Goal: Task Accomplishment & Management: Manage account settings

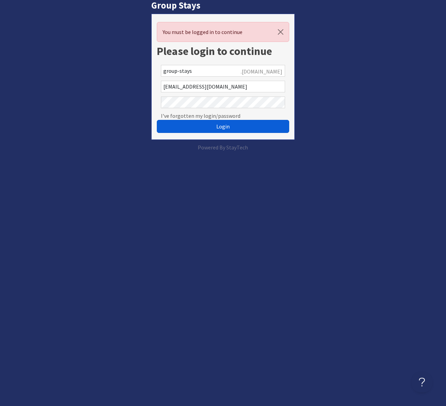
click at [217, 124] on span "Login" at bounding box center [222, 126] width 13 height 7
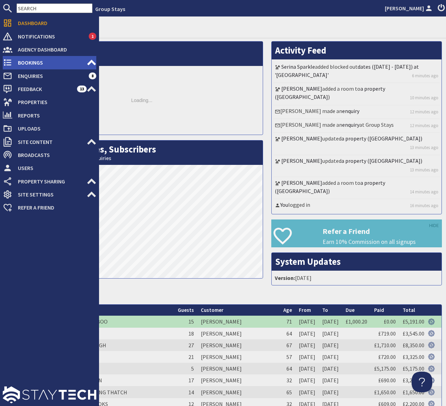
click at [42, 62] on span "Bookings" at bounding box center [49, 62] width 74 height 11
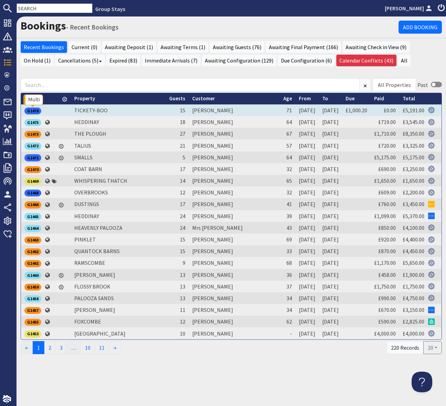
click at [34, 111] on div "G1476" at bounding box center [32, 111] width 17 height 7
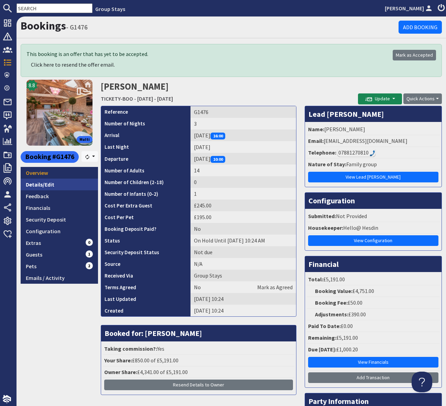
click at [51, 183] on link "Details/Edit" at bounding box center [59, 185] width 77 height 12
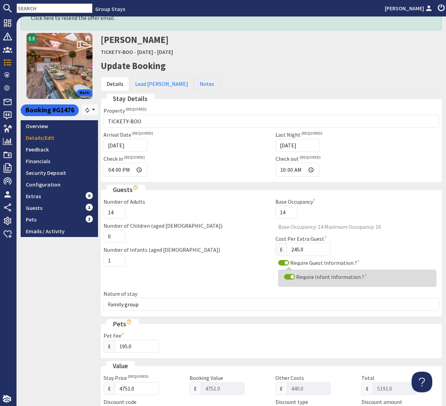
scroll to position [42, 0]
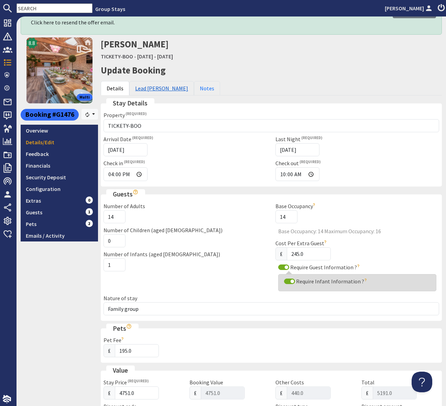
drag, startPoint x: 149, startPoint y: 88, endPoint x: 152, endPoint y: 93, distance: 5.4
click at [150, 88] on link "Lead [PERSON_NAME]" at bounding box center [161, 88] width 65 height 14
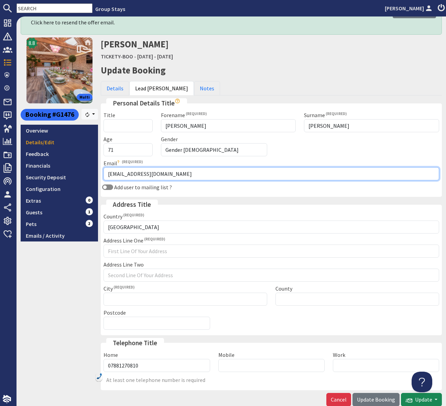
click at [120, 174] on input "[EMAIL_ADDRESS][DOMAIN_NAME]" at bounding box center [272, 173] width 336 height 13
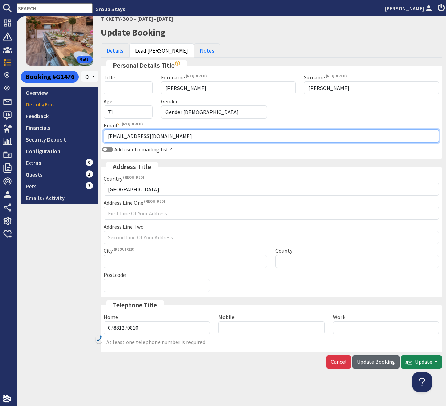
type input "[EMAIL_ADDRESS][DOMAIN_NAME]"
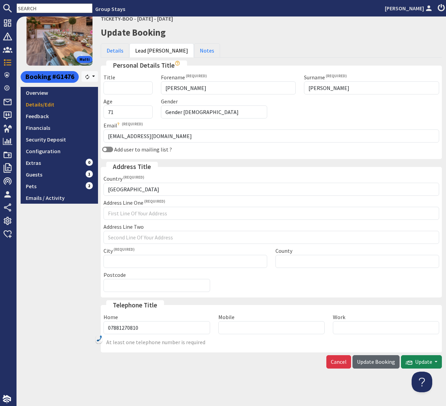
click at [368, 363] on span "Update Booking" at bounding box center [376, 362] width 38 height 7
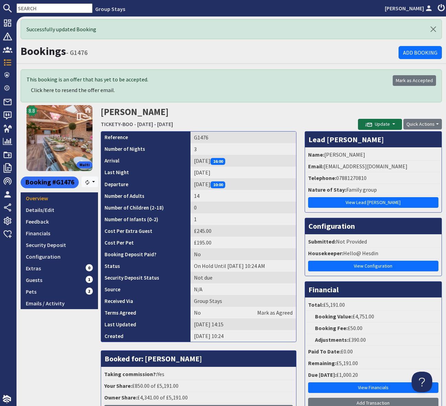
click at [392, 124] on button "Update" at bounding box center [380, 124] width 44 height 11
click at [388, 140] on button "Send Booking Update Email" at bounding box center [396, 139] width 76 height 11
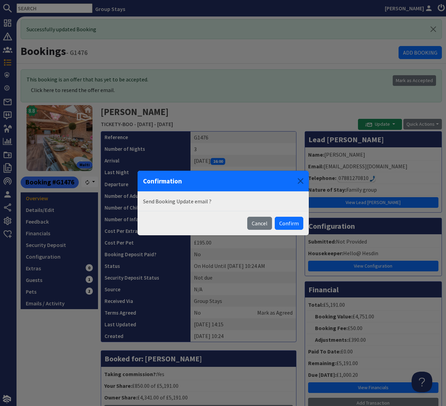
drag, startPoint x: 293, startPoint y: 223, endPoint x: 132, endPoint y: 273, distance: 168.9
click at [293, 223] on button "Confirm" at bounding box center [289, 223] width 29 height 13
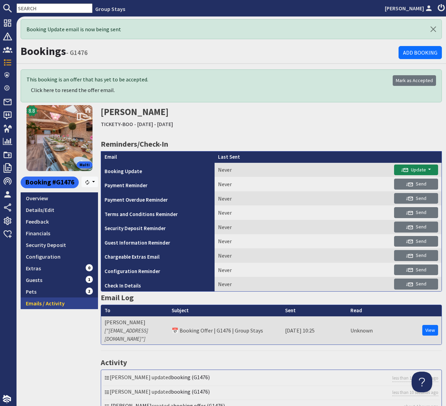
click at [65, 306] on link "Emails / Activity" at bounding box center [59, 304] width 77 height 12
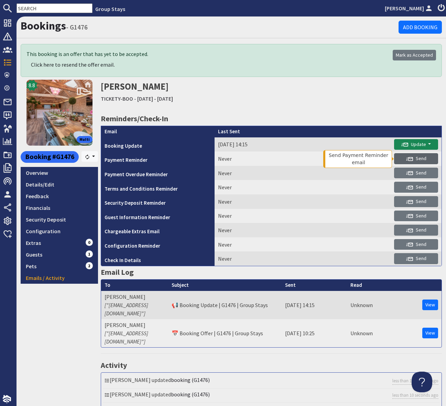
click at [429, 160] on button "Send" at bounding box center [416, 158] width 44 height 11
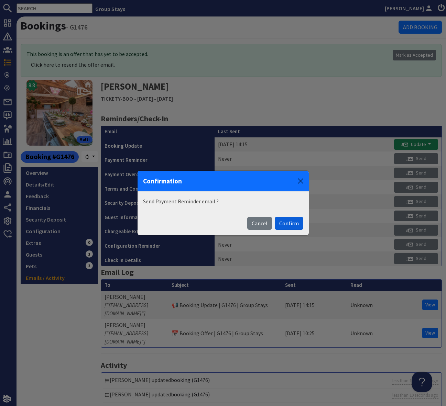
click at [289, 223] on button "Confirm" at bounding box center [289, 223] width 29 height 13
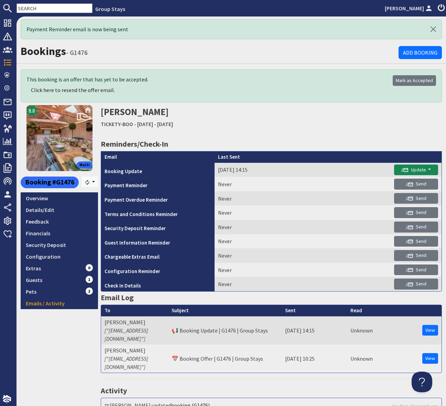
click at [33, 11] on input "text" at bounding box center [55, 8] width 76 height 10
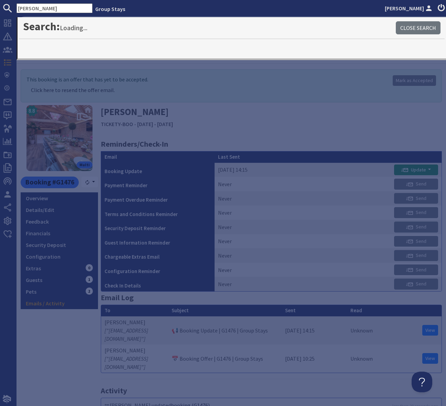
type input "[PERSON_NAME]"
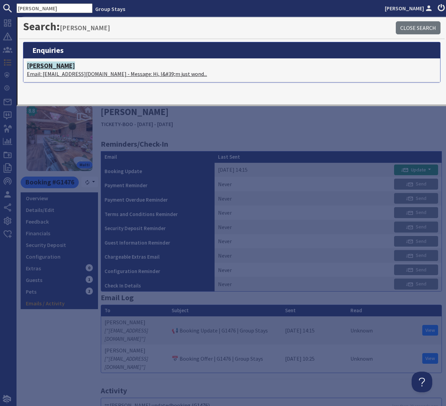
click at [138, 73] on p "Email: [EMAIL_ADDRESS][DOMAIN_NAME] - Message: Hi, I&#39;m just wond..." at bounding box center [232, 74] width 410 height 8
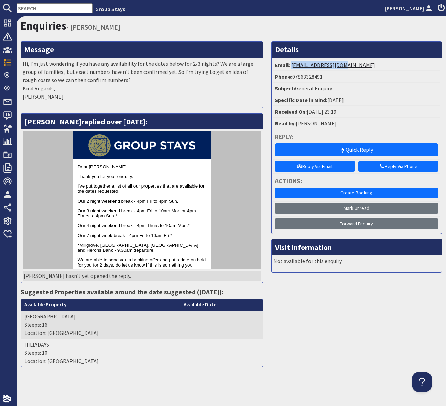
drag, startPoint x: 351, startPoint y: 62, endPoint x: 291, endPoint y: 65, distance: 60.0
click at [291, 65] on li "Email: [EMAIL_ADDRESS][DOMAIN_NAME]" at bounding box center [356, 65] width 166 height 12
copy link "[EMAIL_ADDRESS][DOMAIN_NAME]"
click at [24, 4] on input "text" at bounding box center [55, 8] width 76 height 10
click at [25, 6] on input "text" at bounding box center [55, 8] width 76 height 10
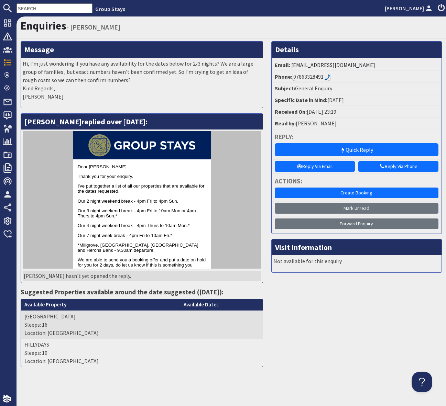
paste input "[EMAIL_ADDRESS][DOMAIN_NAME]"
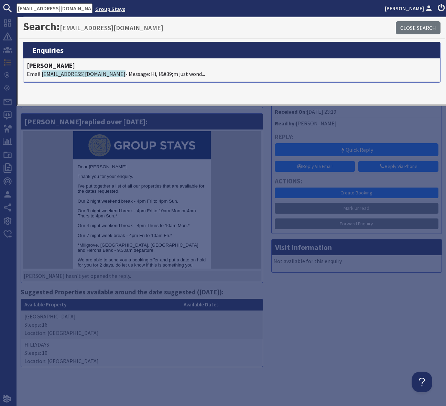
drag, startPoint x: 18, startPoint y: 7, endPoint x: 86, endPoint y: 7, distance: 67.7
click at [86, 7] on ul "[EMAIL_ADDRESS][DOMAIN_NAME] Group Stays [PERSON_NAME]" at bounding box center [223, 8] width 446 height 10
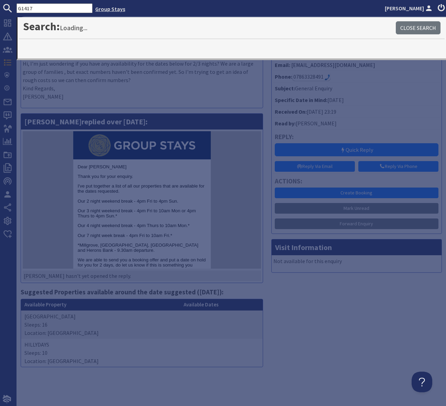
type input "G1417"
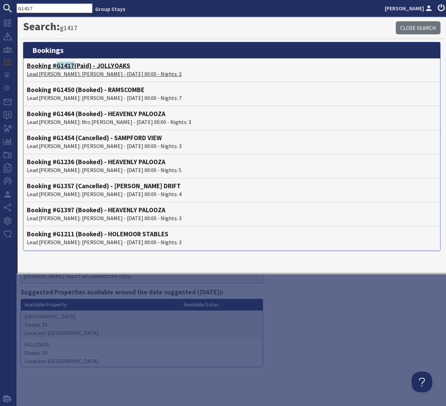
click at [116, 66] on h4 "Booking # G1417 (Paid) - JOLLYOAKS" at bounding box center [232, 66] width 410 height 8
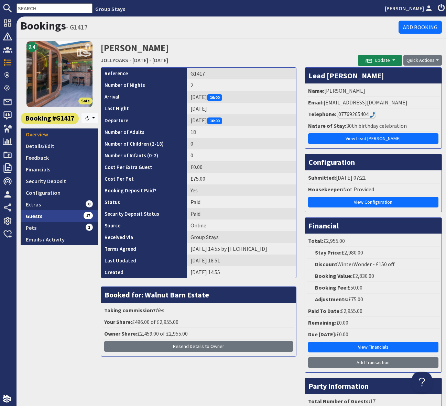
click at [73, 216] on link "Guests 17" at bounding box center [59, 216] width 77 height 12
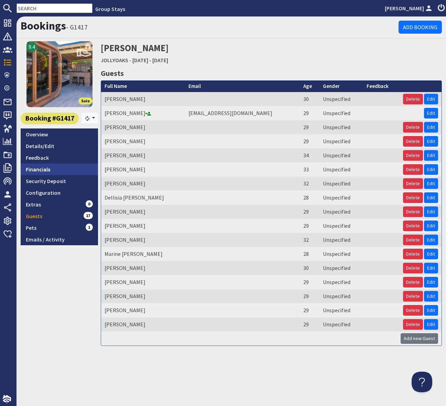
click at [46, 169] on link "Financials" at bounding box center [59, 170] width 77 height 12
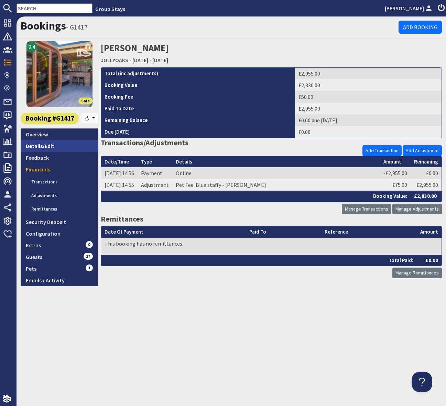
click at [55, 146] on link "Details/Edit" at bounding box center [59, 146] width 77 height 12
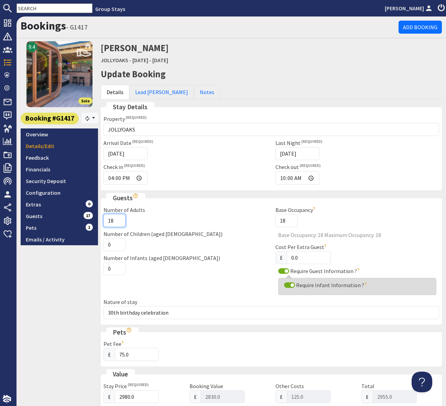
click at [113, 220] on input "18" at bounding box center [115, 220] width 22 height 13
type input "17"
click at [187, 226] on div "Number of Adults 17" at bounding box center [185, 216] width 172 height 21
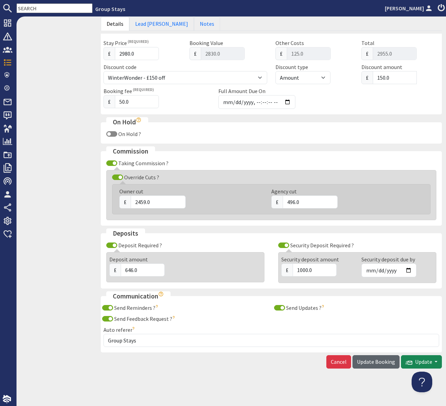
click at [371, 362] on span "Update Booking" at bounding box center [376, 362] width 38 height 7
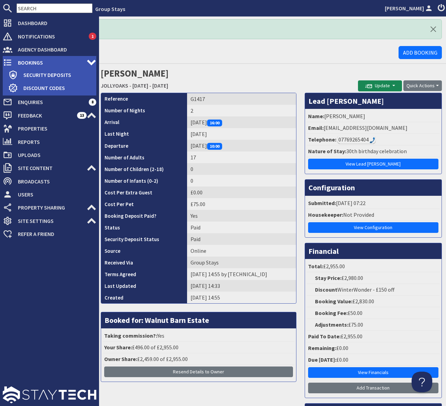
click at [31, 61] on span "Bookings" at bounding box center [49, 62] width 74 height 11
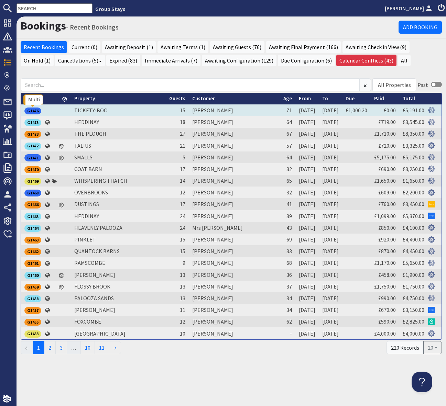
click at [35, 112] on div "G1476" at bounding box center [32, 111] width 17 height 7
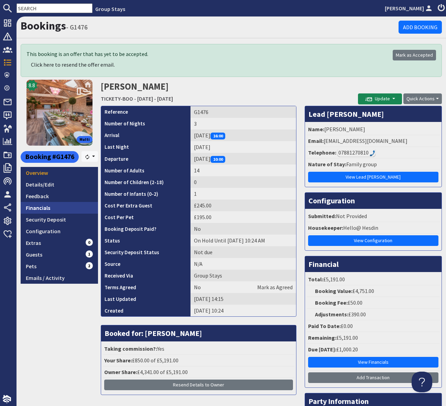
click at [51, 207] on link "Financials" at bounding box center [59, 208] width 77 height 12
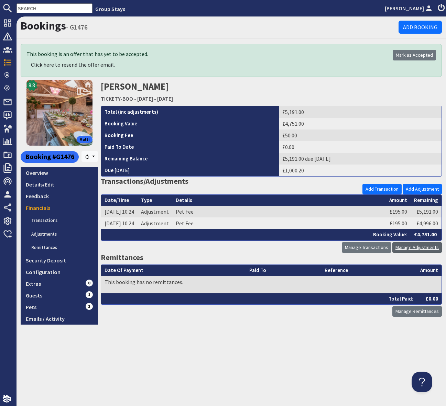
click at [407, 247] on link "Manage Adjustments" at bounding box center [417, 247] width 50 height 11
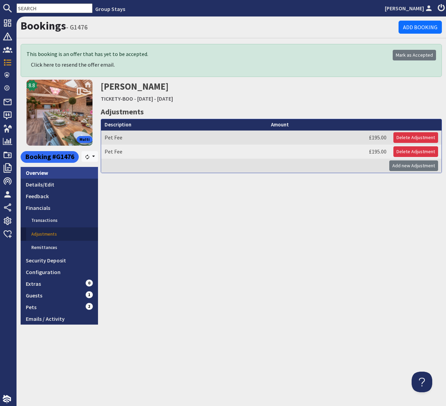
click at [62, 172] on link "Overview" at bounding box center [59, 173] width 77 height 12
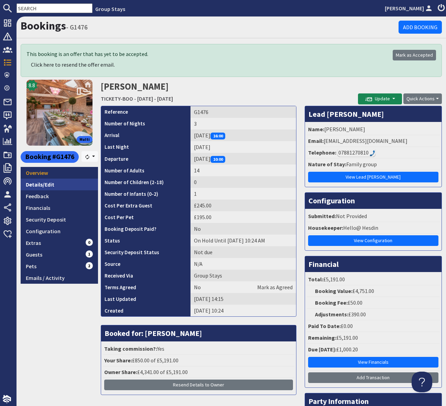
click at [62, 184] on link "Details/Edit" at bounding box center [59, 185] width 77 height 12
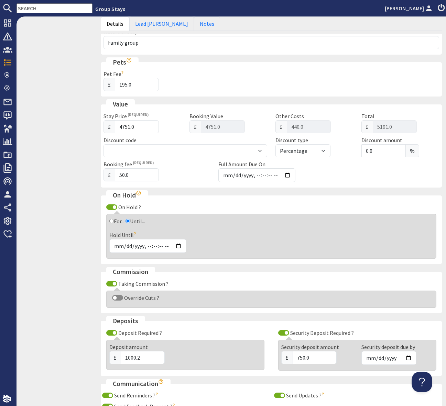
scroll to position [313, 0]
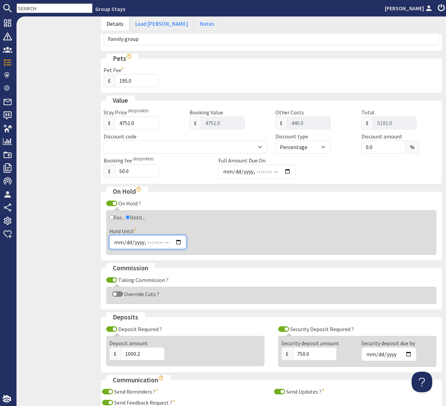
click at [178, 245] on input "Hold Until" at bounding box center [147, 243] width 77 height 14
type input "[DATE]T16:24"
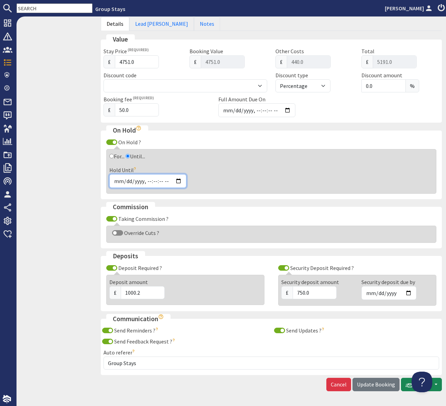
scroll to position [396, 0]
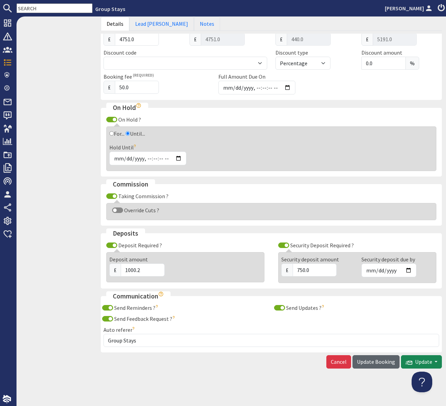
click at [377, 365] on span "Update Booking" at bounding box center [376, 362] width 38 height 7
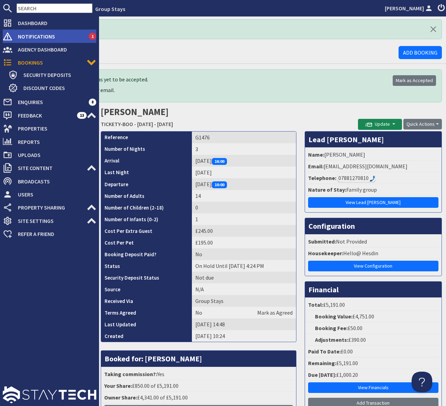
click at [52, 36] on span "Notifications" at bounding box center [50, 36] width 76 height 11
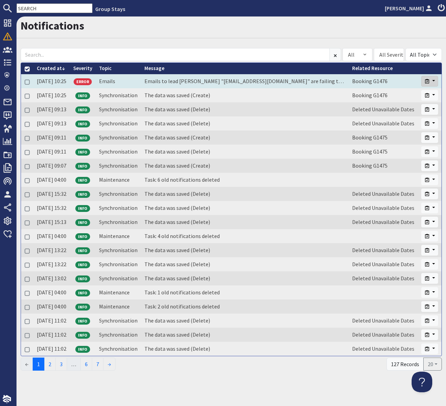
click at [434, 80] on button "button" at bounding box center [429, 81] width 17 height 11
click at [400, 96] on link "Close" at bounding box center [410, 95] width 54 height 11
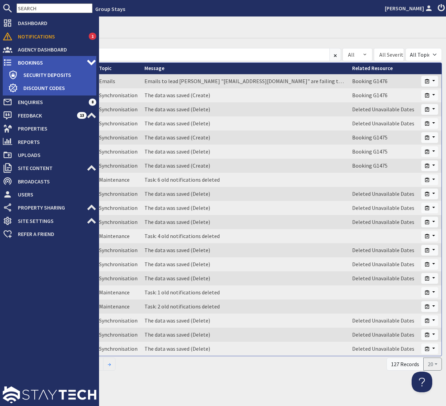
click at [55, 58] on span "Bookings" at bounding box center [49, 62] width 74 height 11
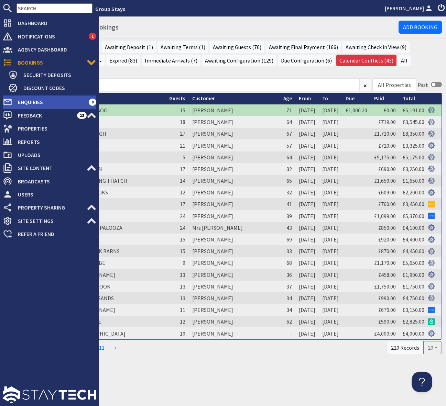
click at [63, 102] on span "Enquiries" at bounding box center [50, 102] width 76 height 11
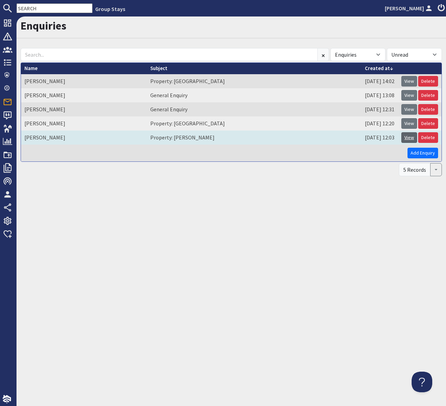
click at [406, 140] on link "View" at bounding box center [409, 137] width 16 height 11
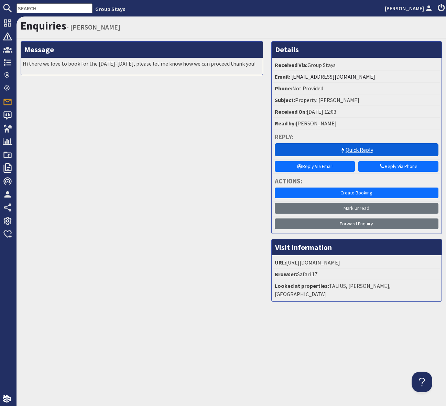
click at [354, 153] on link "Quick Reply" at bounding box center [357, 149] width 164 height 13
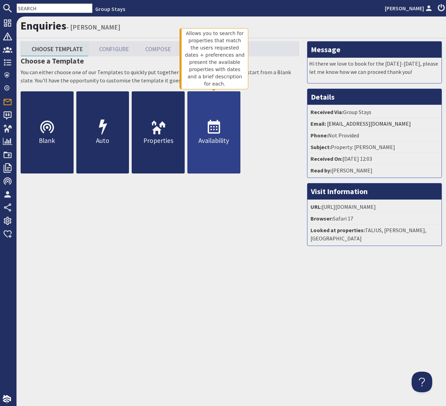
click at [217, 131] on icon at bounding box center [214, 127] width 17 height 17
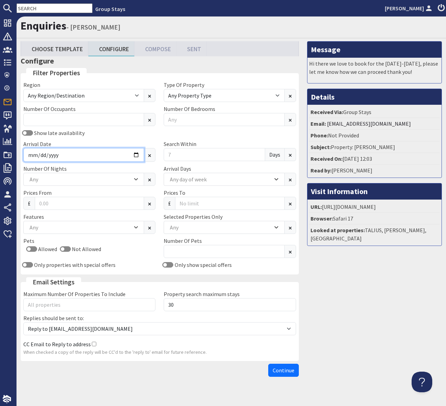
click at [140, 153] on input "Arrival Date" at bounding box center [83, 155] width 121 height 14
click at [137, 153] on input "Arrival Date" at bounding box center [83, 155] width 121 height 14
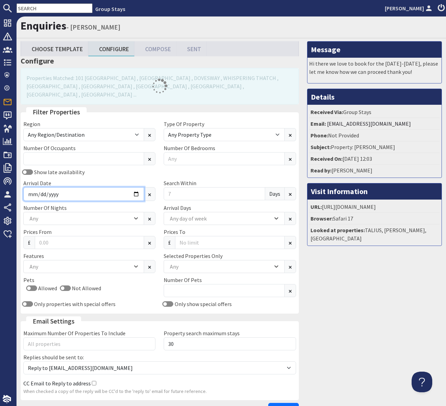
type input "[DATE]"
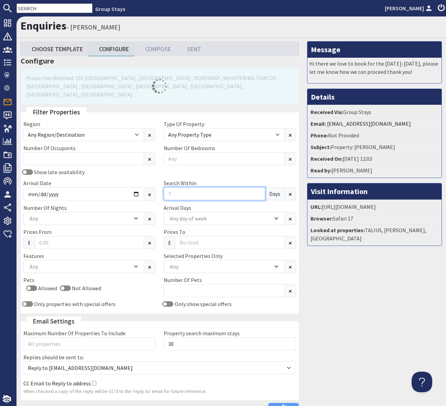
click at [173, 187] on input "Search Within" at bounding box center [214, 193] width 101 height 13
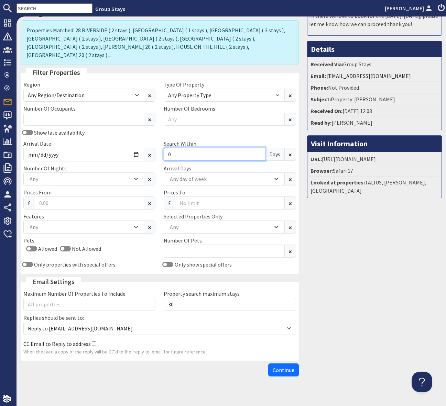
scroll to position [47, 0]
type input "0"
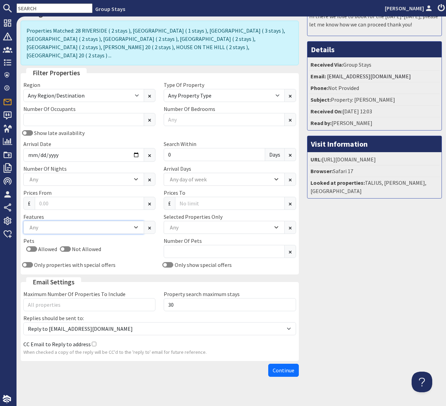
click at [67, 224] on div "Any" at bounding box center [80, 228] width 105 height 8
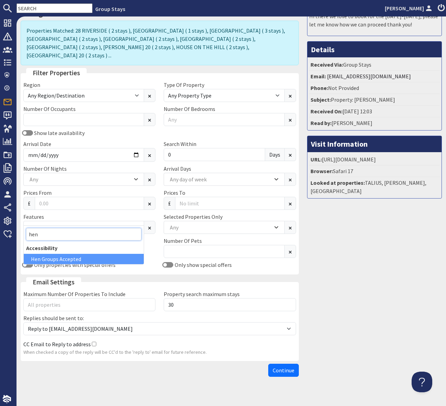
type input "hen"
click at [80, 258] on div "Hen Groups Accepted" at bounding box center [84, 259] width 120 height 10
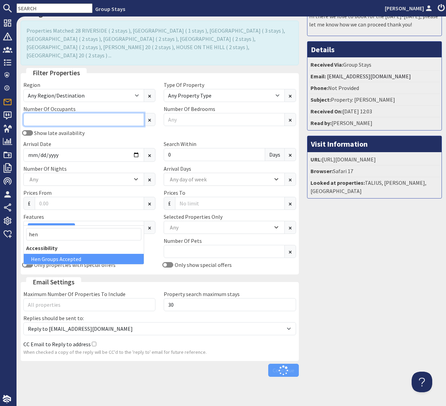
click at [51, 113] on input "Number Of Occupants" at bounding box center [83, 119] width 121 height 13
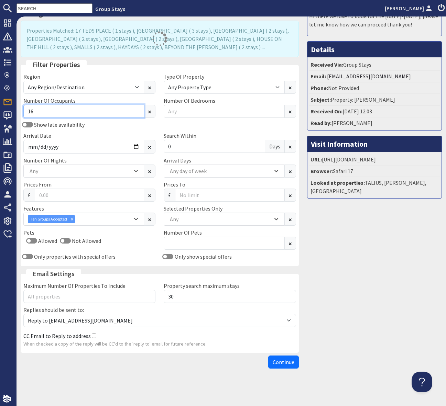
type input "16"
click at [191, 195] on input "Prices To" at bounding box center [229, 195] width 109 height 13
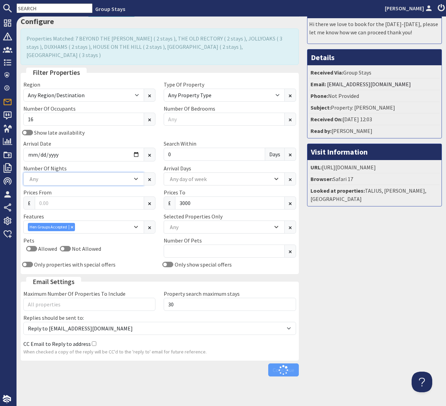
click at [135, 177] on icon "Combobox" at bounding box center [136, 179] width 4 height 4
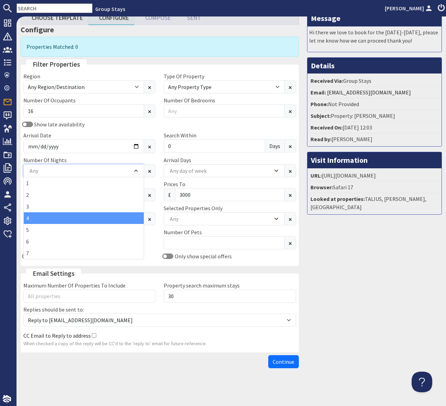
scroll to position [31, 0]
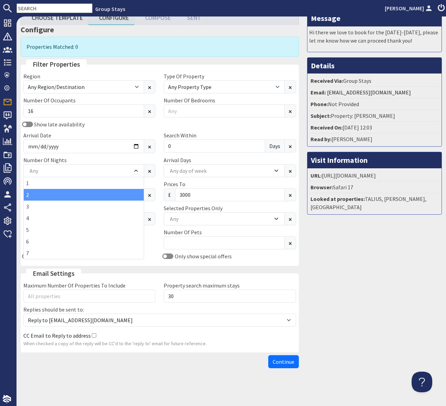
click at [98, 194] on div "2" at bounding box center [84, 195] width 120 height 12
click at [37, 170] on icon "Combobox" at bounding box center [36, 171] width 2 height 2
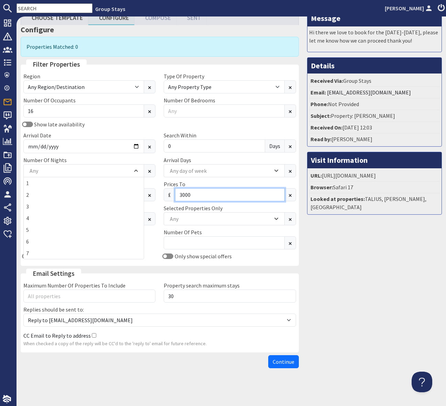
drag, startPoint x: 227, startPoint y: 189, endPoint x: 155, endPoint y: 195, distance: 71.8
click at [155, 195] on div "Region Any Region/Destination [GEOGRAPHIC_DATA] [GEOGRAPHIC_DATA] / [GEOGRAPHIC…" at bounding box center [159, 167] width 281 height 191
drag, startPoint x: 207, startPoint y: 196, endPoint x: 166, endPoint y: 194, distance: 41.0
click at [166, 194] on div "£ 3000" at bounding box center [230, 194] width 132 height 13
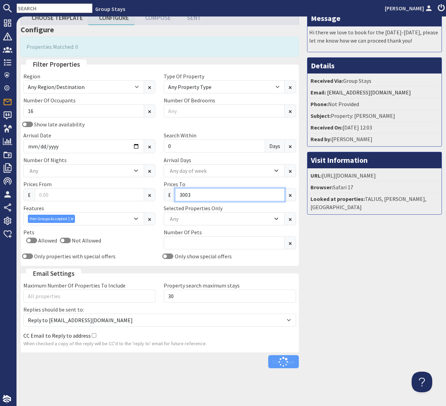
scroll to position [31, 0]
type input "3"
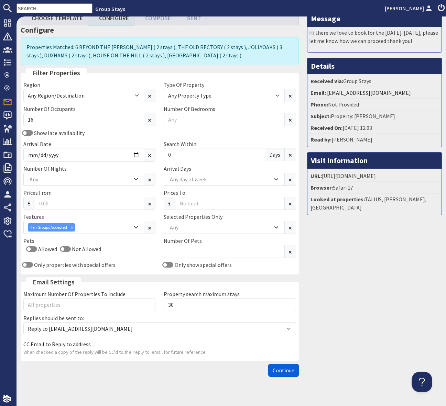
click at [281, 369] on span "Continue" at bounding box center [284, 370] width 22 height 7
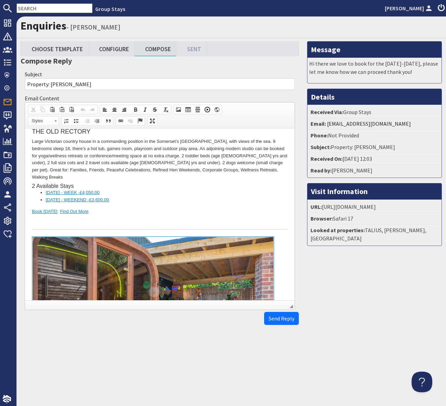
scroll to position [470, 0]
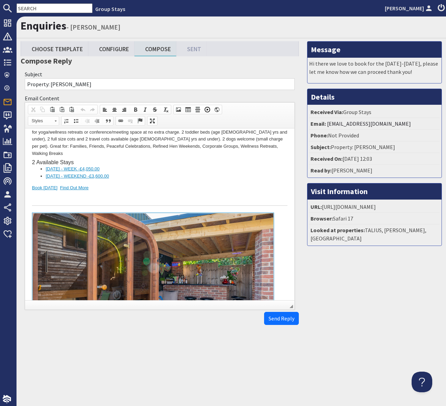
click at [176, 173] on li "[DATE] - WEEKEND - £3,600.00" at bounding box center [160, 176] width 228 height 7
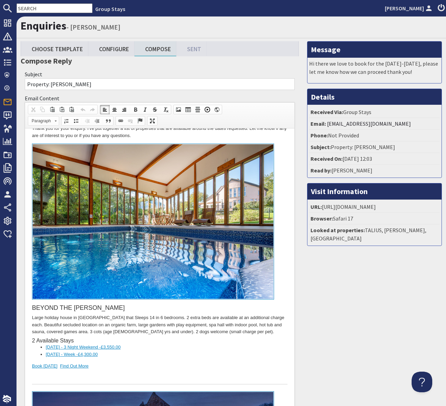
scroll to position [0, 0]
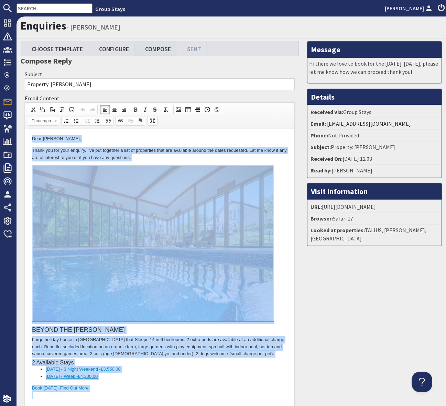
copy body "Lore Ipsum Dolors, Ametc adi eli sedd eiusmod. T'in utl etdolore m aliq en admi…"
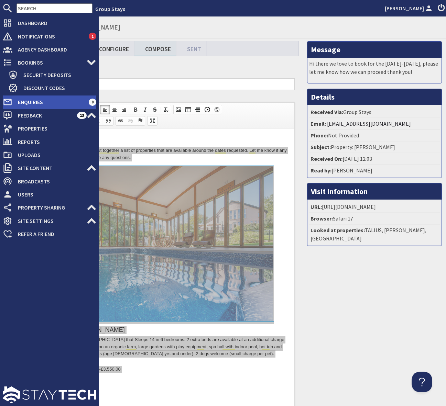
click at [78, 101] on span "Enquiries" at bounding box center [50, 102] width 76 height 11
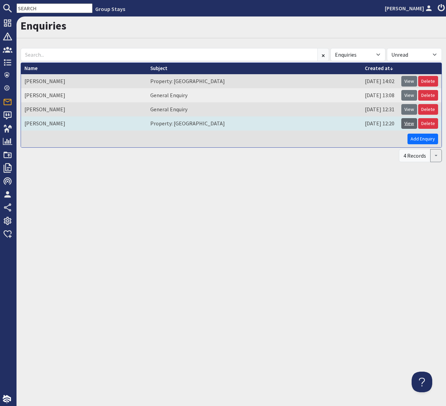
click at [409, 124] on link "View" at bounding box center [409, 123] width 16 height 11
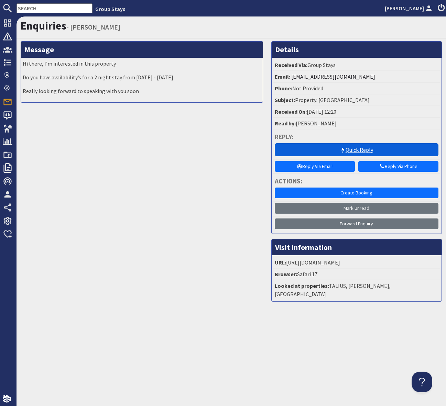
click at [360, 150] on link "Quick Reply" at bounding box center [357, 149] width 164 height 13
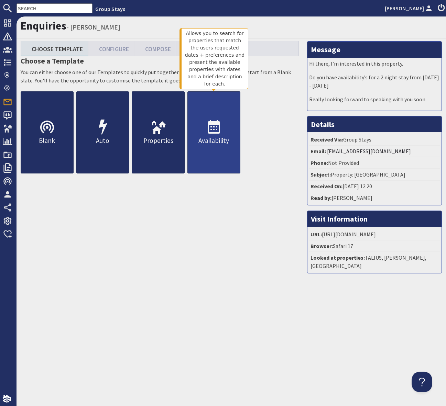
click at [215, 126] on icon at bounding box center [214, 127] width 17 height 17
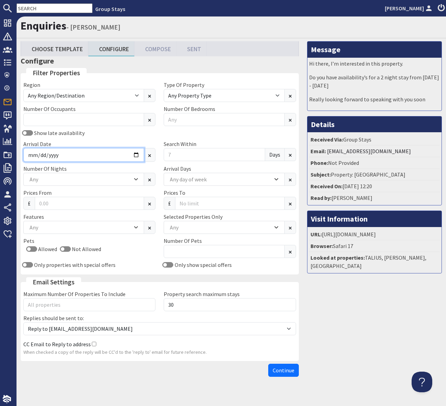
click at [135, 156] on input "Arrival Date" at bounding box center [83, 155] width 121 height 14
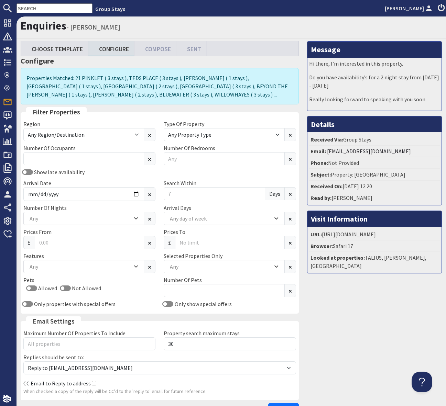
type input "[DATE]"
click at [39, 9] on input "text" at bounding box center [55, 8] width 76 height 10
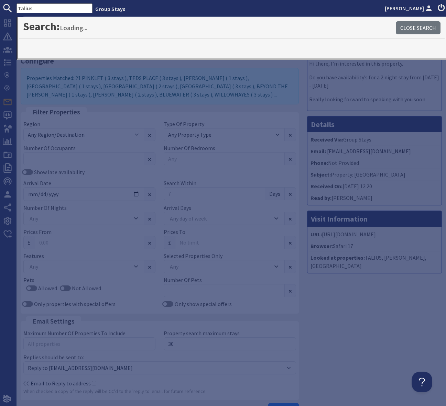
type input "Talius"
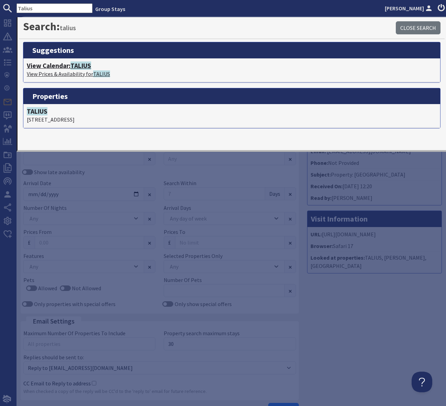
click at [84, 67] on span "TALIUS" at bounding box center [80, 66] width 21 height 8
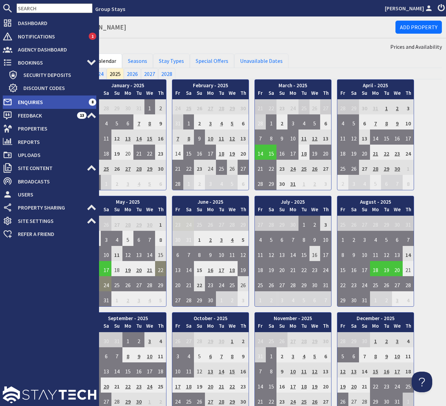
click at [52, 101] on span "Enquiries" at bounding box center [50, 102] width 76 height 11
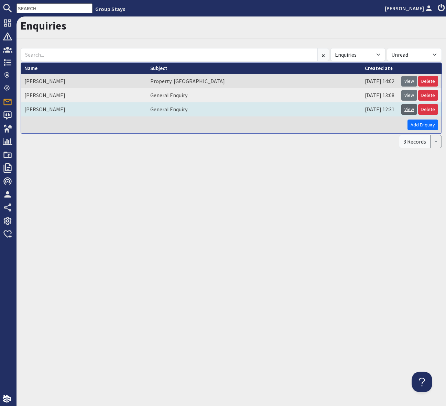
click at [411, 109] on link "View" at bounding box center [409, 109] width 16 height 11
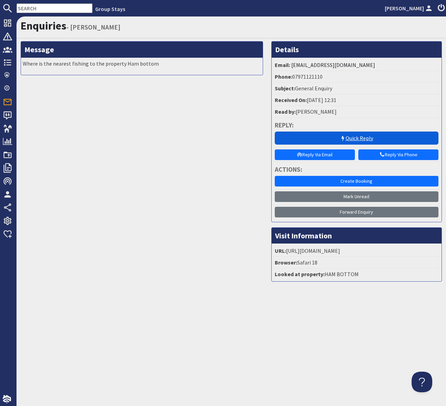
click at [321, 140] on link "Quick Reply" at bounding box center [357, 138] width 164 height 13
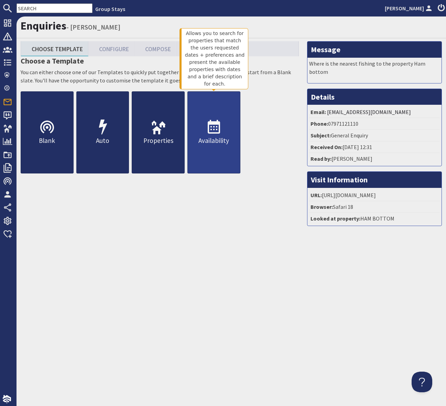
click at [210, 131] on icon at bounding box center [214, 127] width 17 height 17
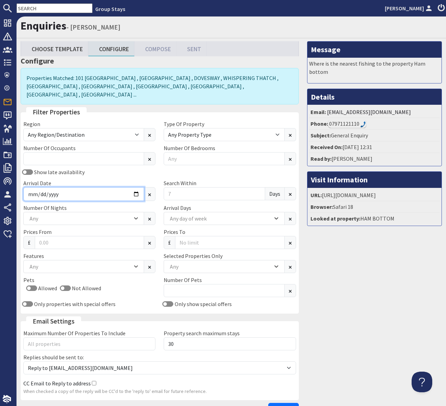
click at [137, 187] on input "Arrival Date" at bounding box center [83, 194] width 121 height 14
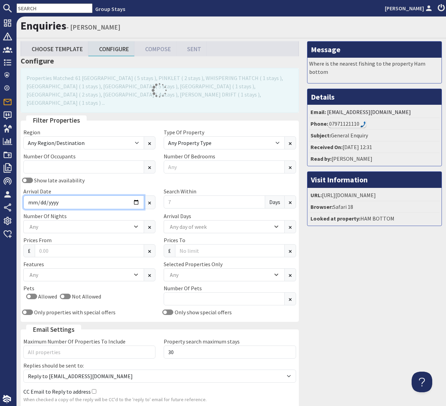
type input "[DATE]"
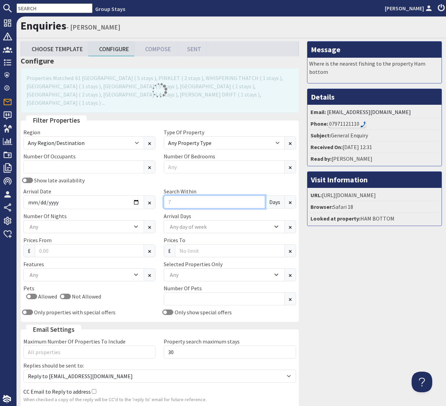
click at [173, 196] on input "Search Within" at bounding box center [214, 202] width 101 height 13
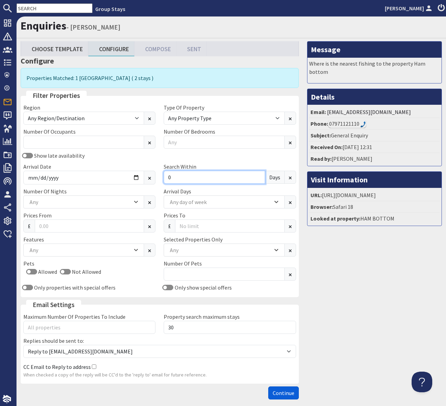
type input "0"
click at [281, 393] on span "Continue" at bounding box center [284, 393] width 22 height 7
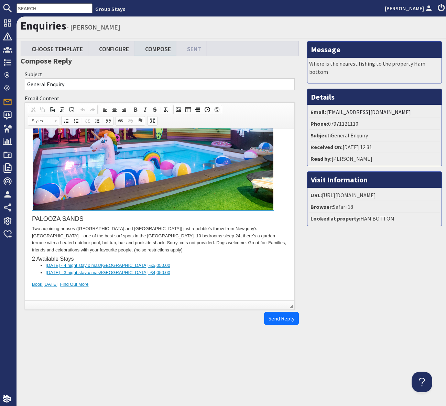
scroll to position [113, 0]
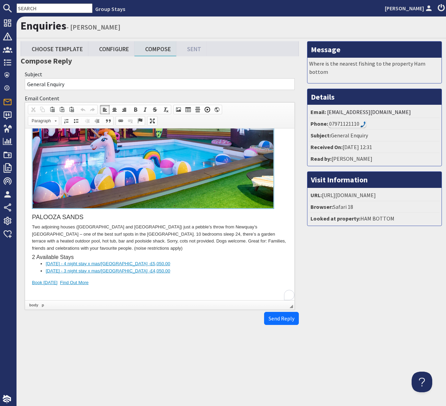
click at [216, 273] on li "[DATE] - 3 night stay x mas/[GEOGRAPHIC_DATA] - £4,050.00" at bounding box center [160, 271] width 228 height 7
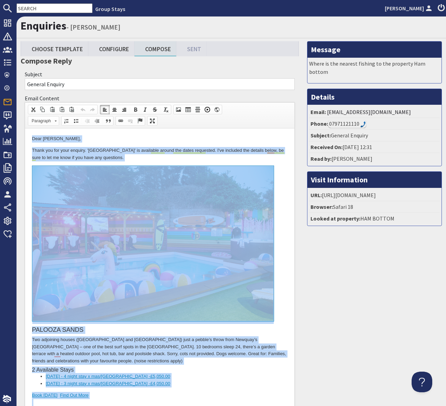
copy body "Dear [PERSON_NAME], Thank you for your enquiry. '[GEOGRAPHIC_DATA]' is availabl…"
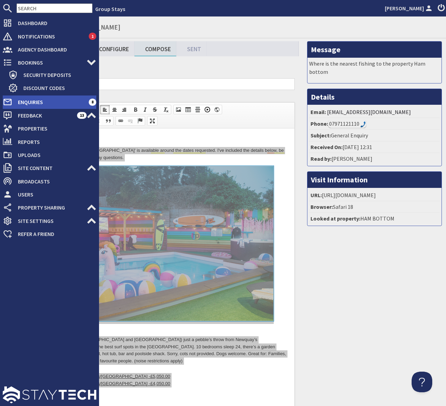
click at [81, 102] on span "Enquiries" at bounding box center [50, 102] width 76 height 11
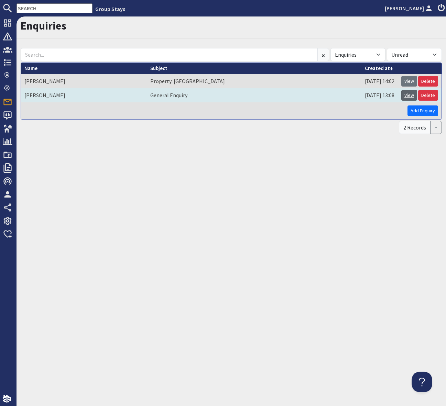
click at [410, 96] on link "View" at bounding box center [409, 95] width 16 height 11
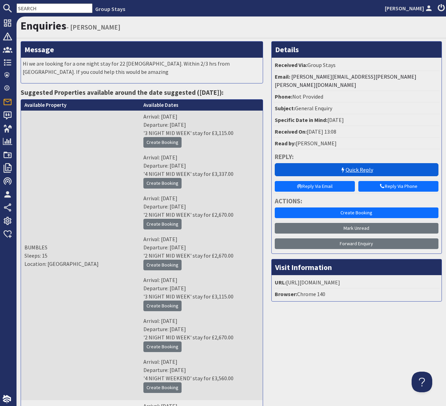
click at [344, 163] on link "Quick Reply" at bounding box center [357, 169] width 164 height 13
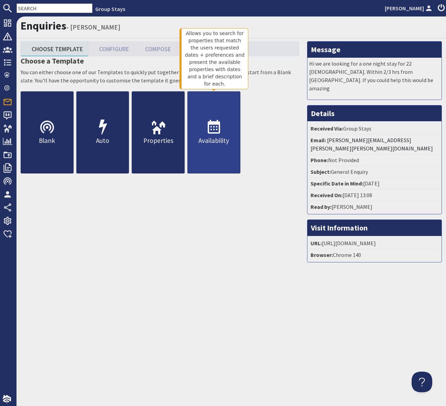
click at [220, 131] on icon at bounding box center [214, 127] width 17 height 17
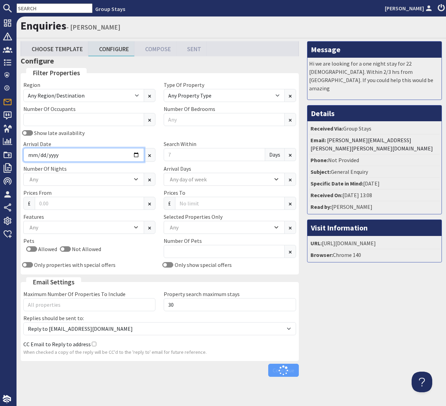
click at [137, 156] on input "Arrival Date" at bounding box center [83, 155] width 121 height 14
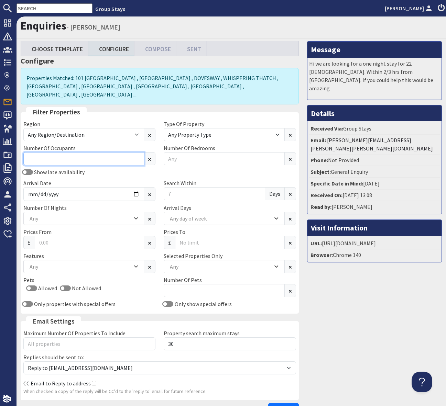
click at [45, 152] on input "Number Of Occupants" at bounding box center [83, 158] width 121 height 13
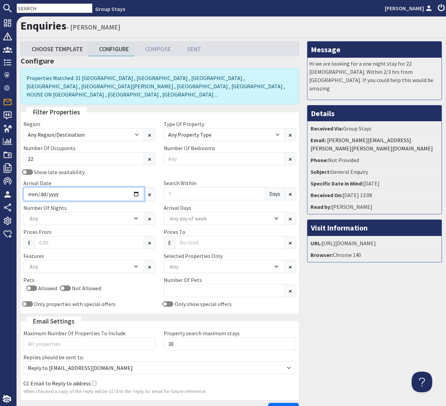
click at [135, 187] on input "Arrival Date" at bounding box center [83, 194] width 121 height 14
click at [42, 145] on label "Number Of Occupants" at bounding box center [49, 148] width 52 height 7
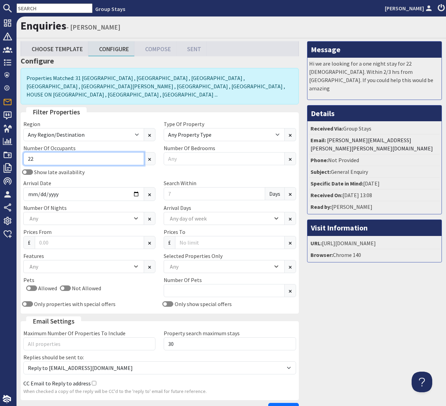
click at [42, 152] on input "22" at bounding box center [83, 158] width 121 height 13
click at [40, 152] on input "22" at bounding box center [83, 158] width 121 height 13
type input "2"
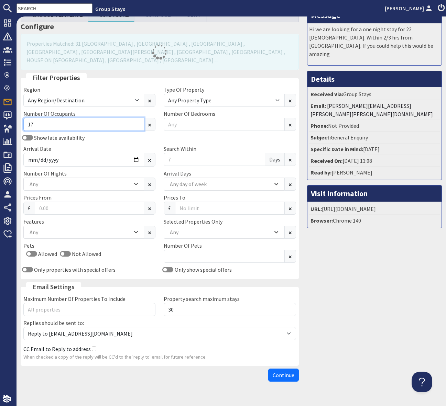
scroll to position [40, 0]
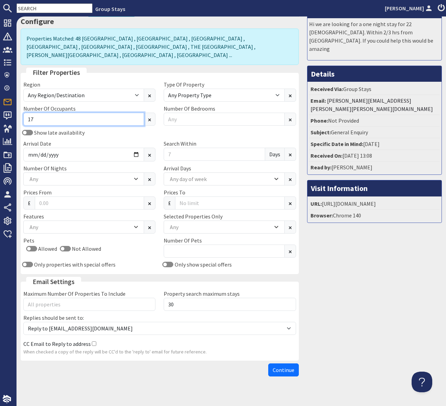
type input "17"
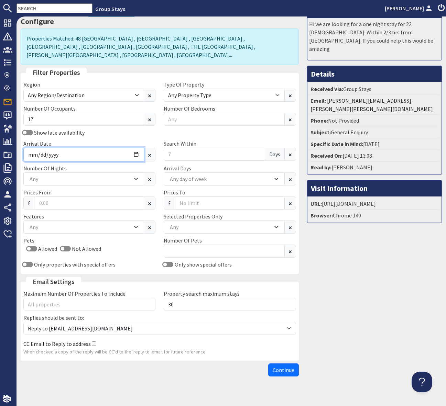
click at [134, 148] on input "Arrival Date" at bounding box center [83, 155] width 121 height 14
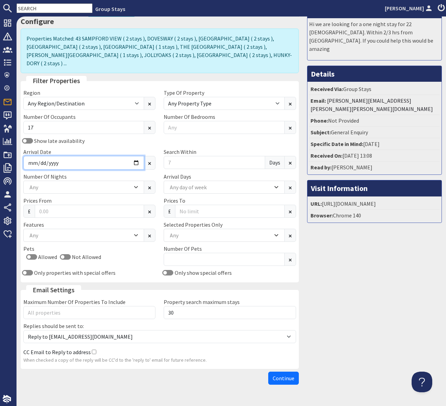
type input "[DATE]"
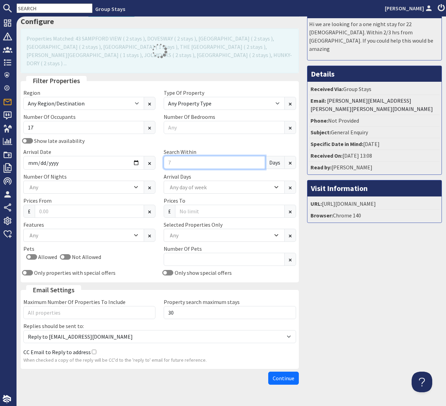
click at [173, 156] on input "Search Within" at bounding box center [214, 162] width 101 height 13
type input "3"
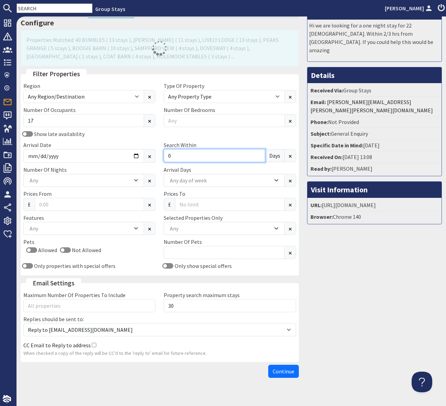
type input "0"
click at [226, 133] on div "Show late availability Arrival Date [DATE] Search [DATE]" at bounding box center [159, 148] width 281 height 36
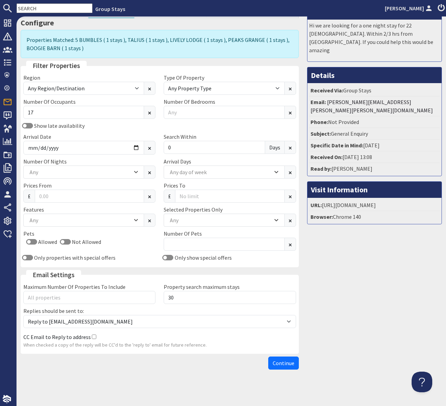
scroll to position [40, 0]
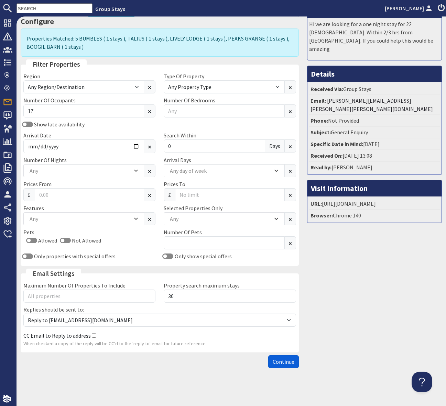
click at [284, 363] on span "Continue" at bounding box center [284, 362] width 22 height 7
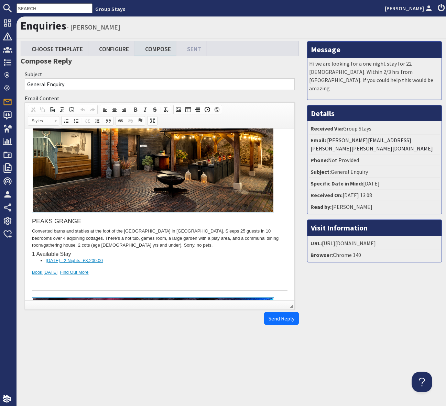
scroll to position [862, 0]
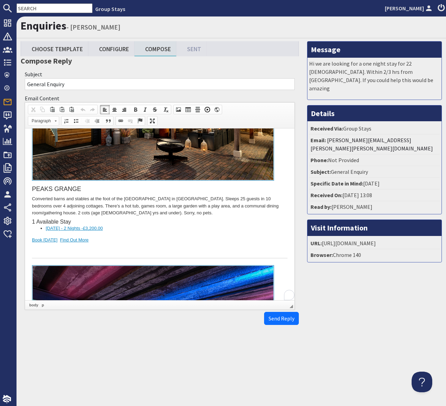
click at [150, 244] on div at bounding box center [159, 251] width 255 height 14
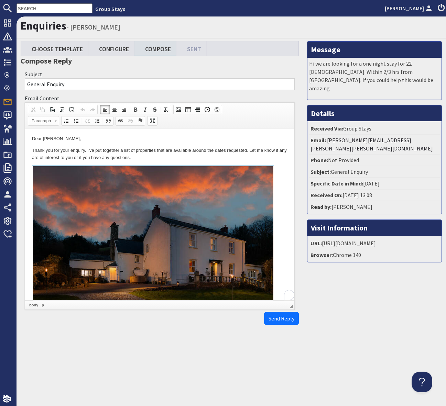
scroll to position [0, 0]
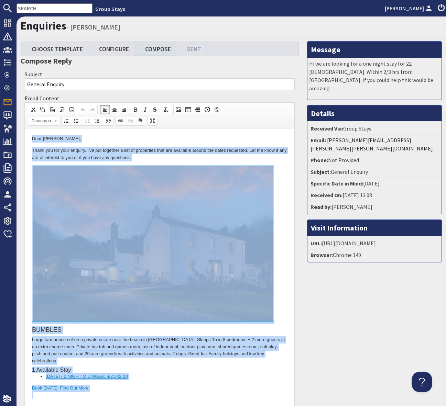
copy body "Lore Ips Dolorsi, Ametc adi eli sedd eiusmod. T'in utl etdolore m aliq en admin…"
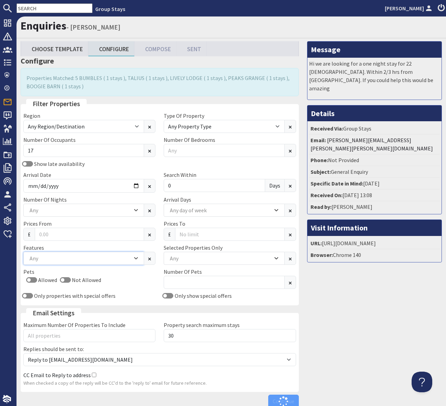
click at [46, 258] on div "Any" at bounding box center [80, 259] width 105 height 8
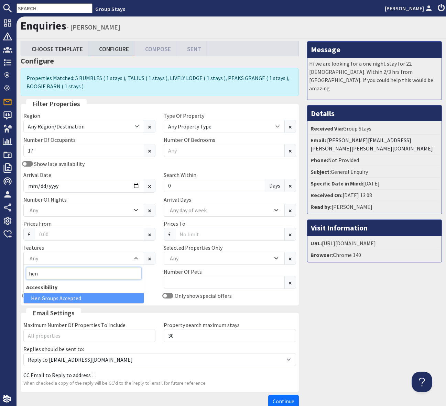
type input "hen"
click at [96, 294] on div "Hen Groups Accepted" at bounding box center [84, 298] width 120 height 10
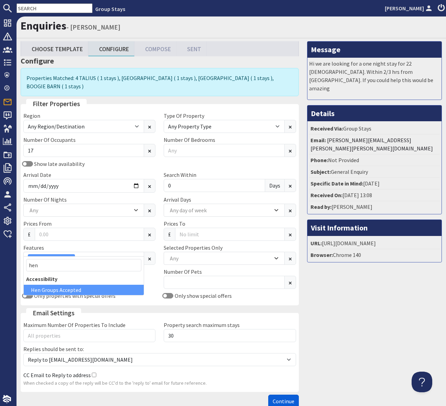
click at [286, 397] on button "Continue" at bounding box center [283, 401] width 31 height 13
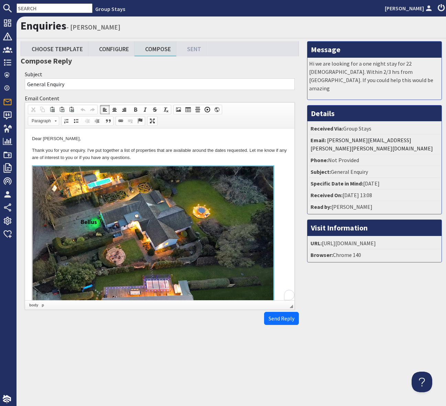
click at [218, 160] on p "Thank you for your enquiry. I've put together a list of properties that are ava…" at bounding box center [159, 154] width 255 height 14
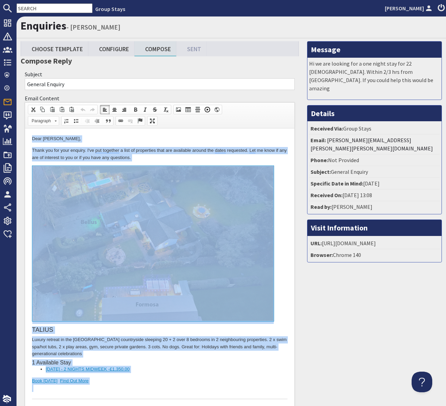
copy body "Lore Ips Dolorsi, Ametc adi eli sedd eiusmod. T'in utl etdolore m aliq en admin…"
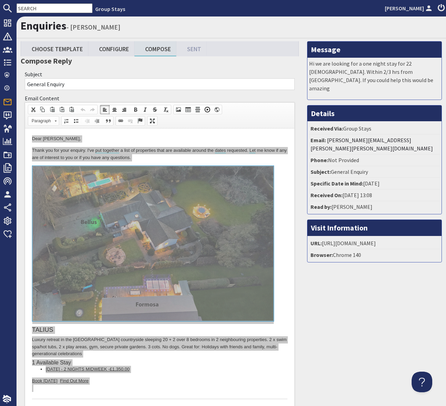
click at [32, 6] on input "text" at bounding box center [55, 8] width 76 height 10
paste input "Lore Ips Dolorsi, Ametc adi eli sedd eiusmod. T'in utl etdolore m aliq en admin…"
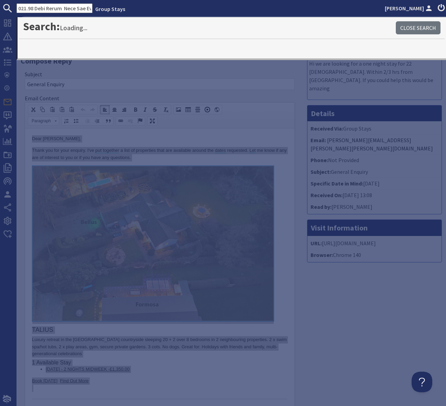
type input "Lore Ips Dolorsi, Ametc adi eli sedd eiusmod. T'in utl etdolore m aliq en admin…"
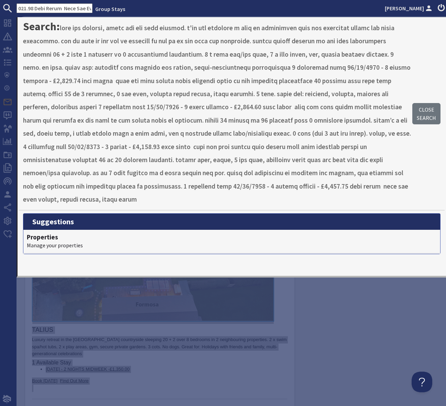
drag, startPoint x: 327, startPoint y: 293, endPoint x: 325, endPoint y: 289, distance: 4.2
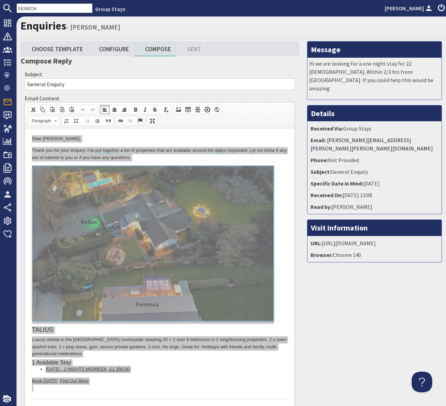
click at [28, 9] on input "text" at bounding box center [55, 8] width 76 height 10
paste input "[EMAIL_ADDRESS][DOMAIN_NAME]"
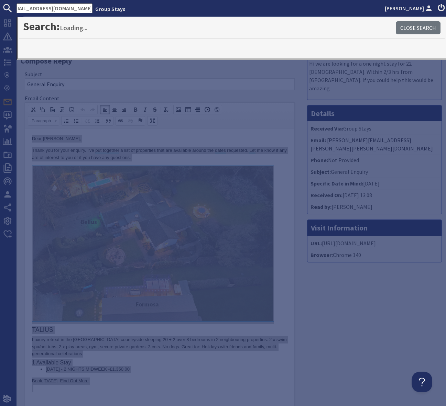
type input "[EMAIL_ADDRESS][DOMAIN_NAME]"
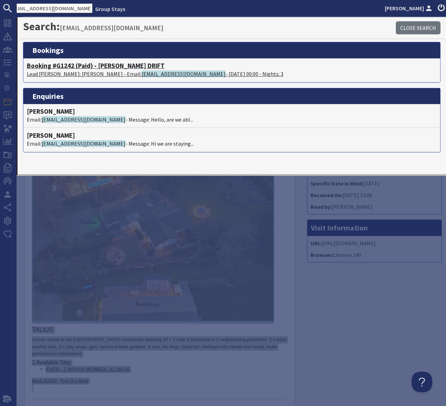
scroll to position [0, 0]
click at [128, 69] on h4 "Booking #G1242 (Paid) - [PERSON_NAME] DRIFT" at bounding box center [232, 66] width 410 height 8
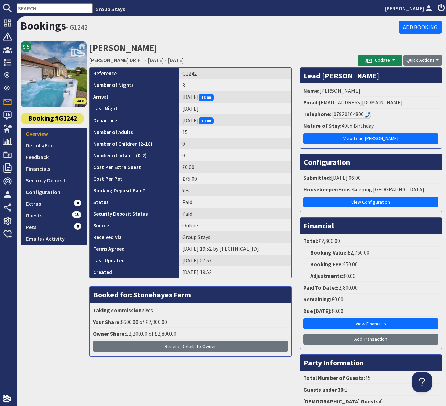
click at [28, 7] on input "text" at bounding box center [55, 8] width 76 height 10
click at [30, 9] on input "text" at bounding box center [55, 8] width 76 height 10
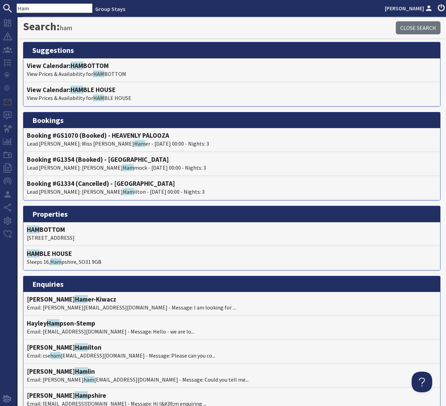
type input "Ham"
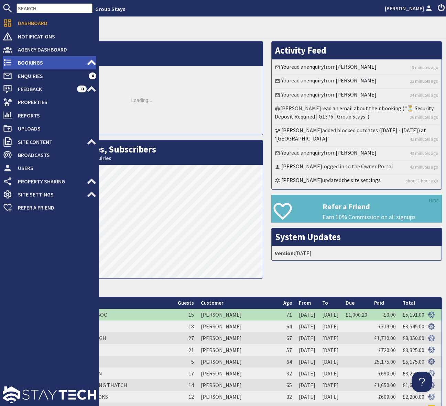
click at [61, 64] on span "Bookings" at bounding box center [49, 62] width 74 height 11
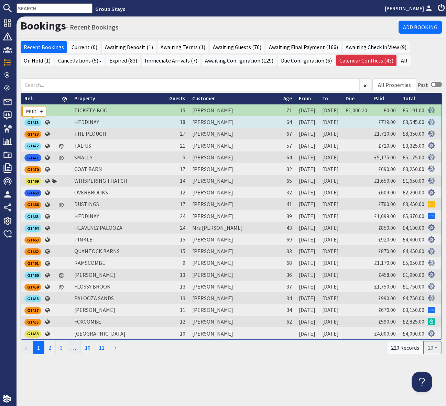
click at [34, 122] on div "G1475" at bounding box center [32, 122] width 17 height 7
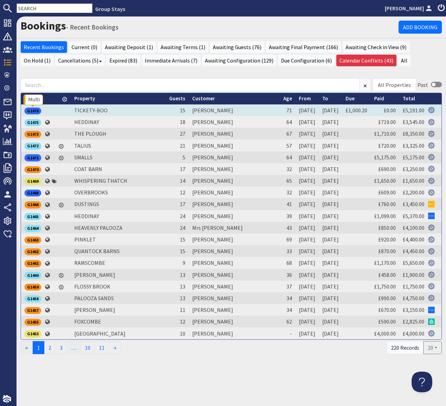
click at [34, 110] on div "G1476" at bounding box center [32, 111] width 17 height 7
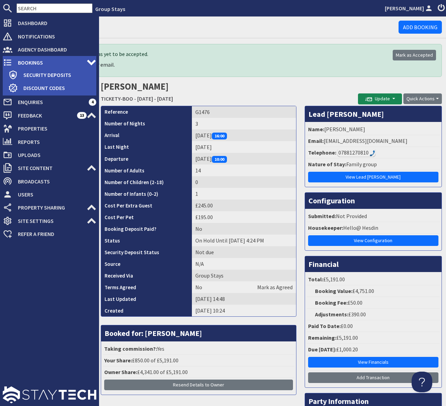
click at [44, 63] on span "Bookings" at bounding box center [49, 62] width 74 height 11
